Goal: Check status: Check status

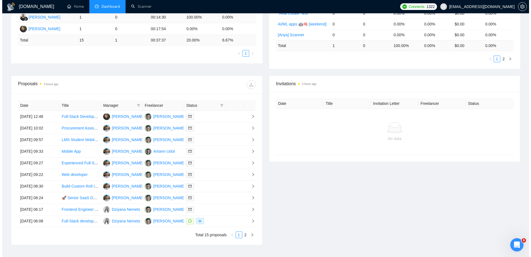
scroll to position [182, 0]
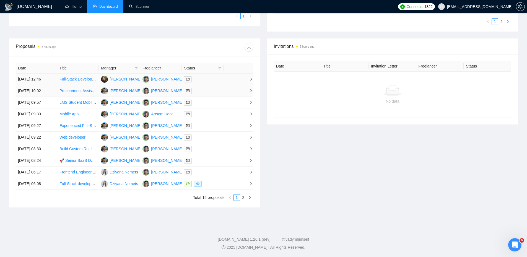
click at [211, 78] on div at bounding box center [202, 79] width 37 height 6
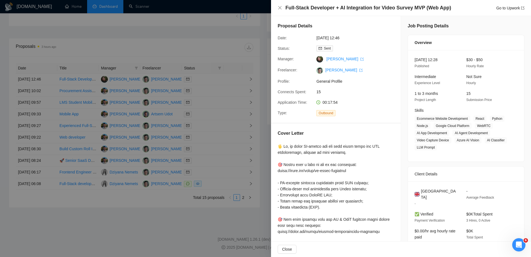
click at [212, 146] on div at bounding box center [265, 128] width 531 height 257
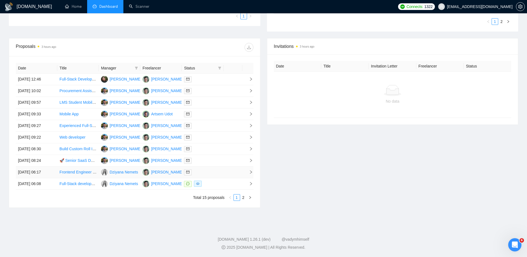
click at [218, 174] on div at bounding box center [202, 172] width 37 height 6
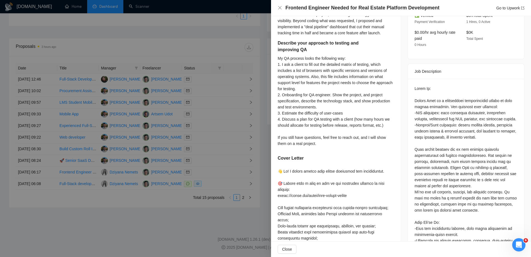
scroll to position [194, 0]
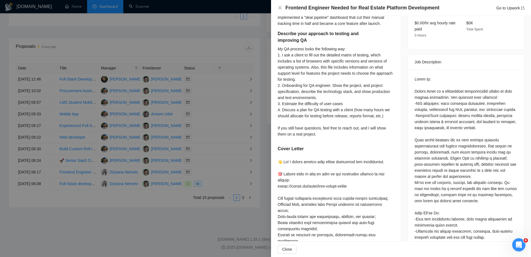
click at [250, 152] on div at bounding box center [265, 128] width 531 height 257
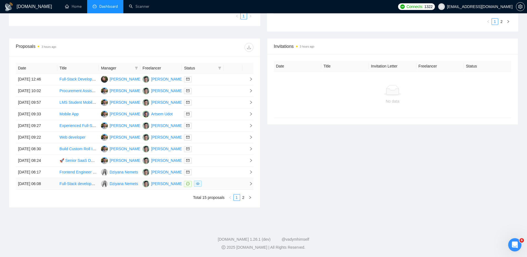
click at [227, 182] on td at bounding box center [233, 184] width 19 height 12
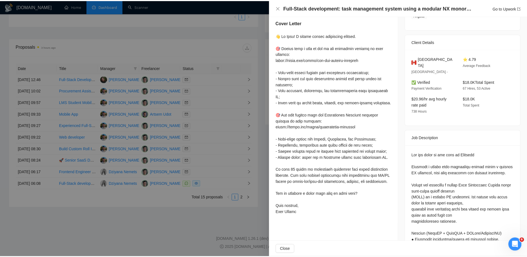
scroll to position [55, 0]
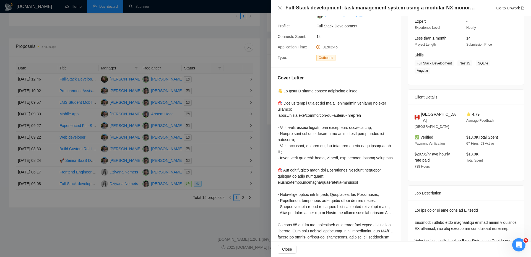
drag, startPoint x: 255, startPoint y: 164, endPoint x: 252, endPoint y: 165, distance: 3.2
click at [255, 164] on div at bounding box center [265, 128] width 531 height 257
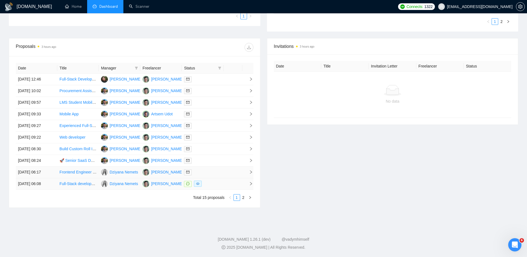
click at [226, 176] on td at bounding box center [233, 173] width 19 height 12
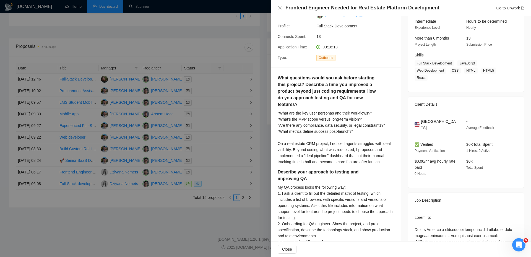
click at [236, 182] on div at bounding box center [265, 128] width 531 height 257
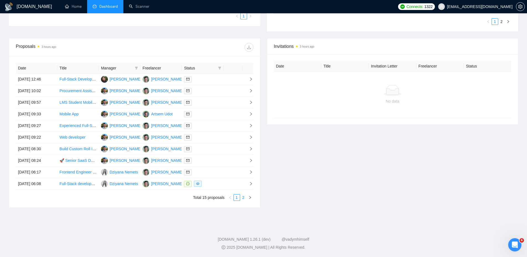
click at [242, 198] on link "2" at bounding box center [243, 198] width 6 height 6
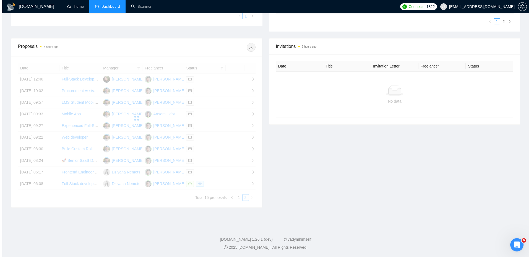
scroll to position [123, 0]
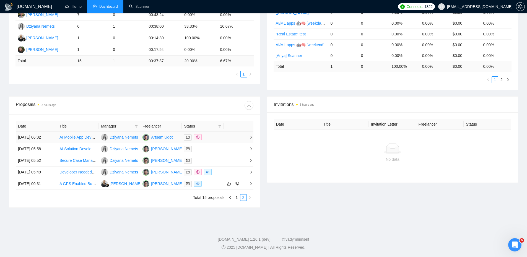
click at [215, 140] on div at bounding box center [202, 137] width 37 height 6
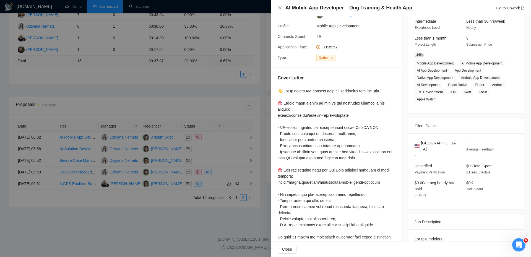
click at [219, 142] on div at bounding box center [265, 128] width 531 height 257
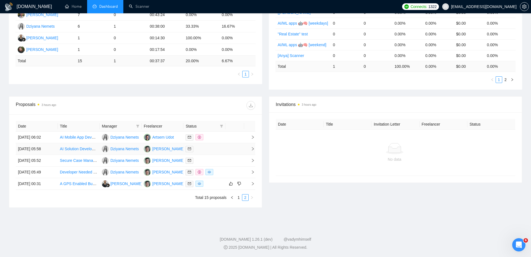
click at [216, 146] on div at bounding box center [205, 149] width 38 height 6
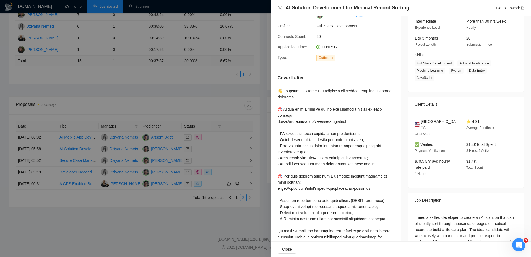
click at [219, 150] on div at bounding box center [265, 128] width 531 height 257
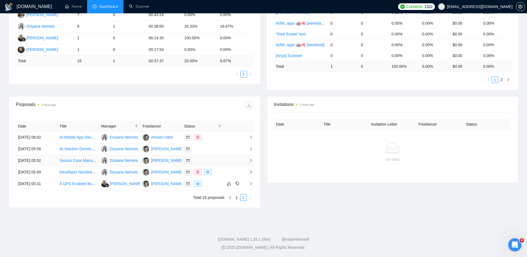
click at [219, 163] on div at bounding box center [202, 160] width 37 height 6
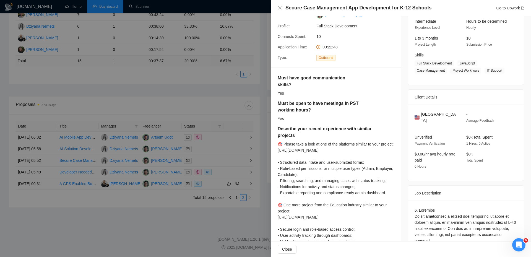
click at [218, 178] on div at bounding box center [265, 128] width 531 height 257
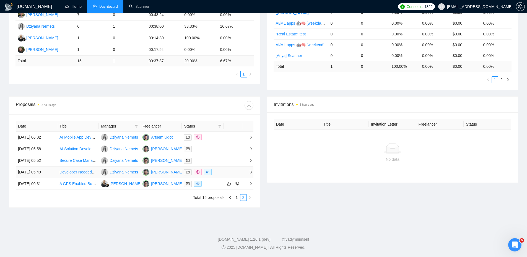
click at [222, 170] on td at bounding box center [203, 173] width 42 height 12
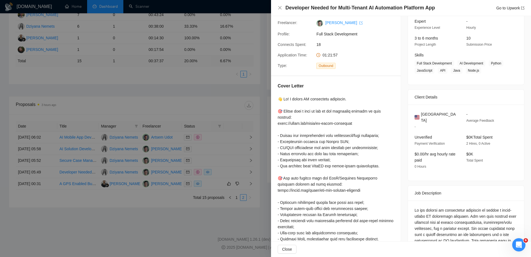
click at [222, 169] on div at bounding box center [265, 128] width 531 height 257
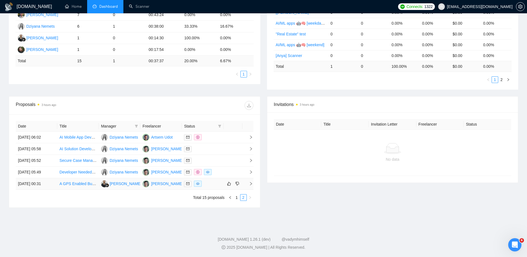
click at [208, 187] on td at bounding box center [203, 184] width 42 height 12
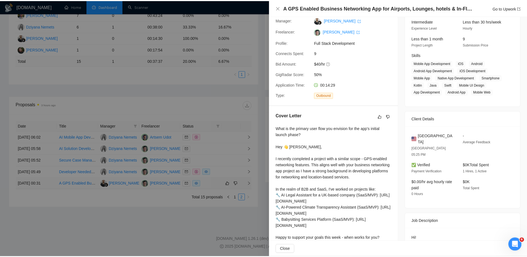
scroll to position [53, 0]
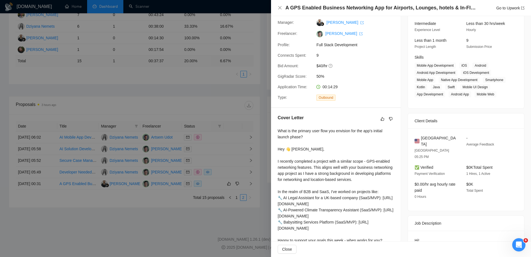
click at [229, 194] on div at bounding box center [265, 128] width 531 height 257
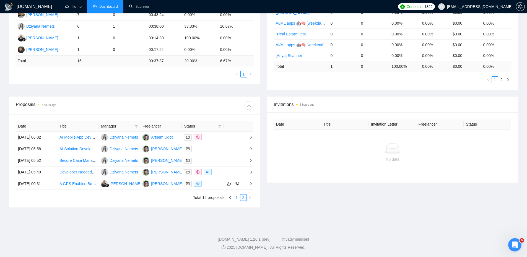
click at [236, 197] on link "1" at bounding box center [237, 198] width 6 height 6
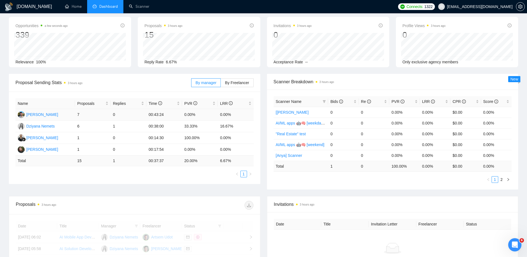
scroll to position [0, 0]
